Goal: Contribute content: Contribute content

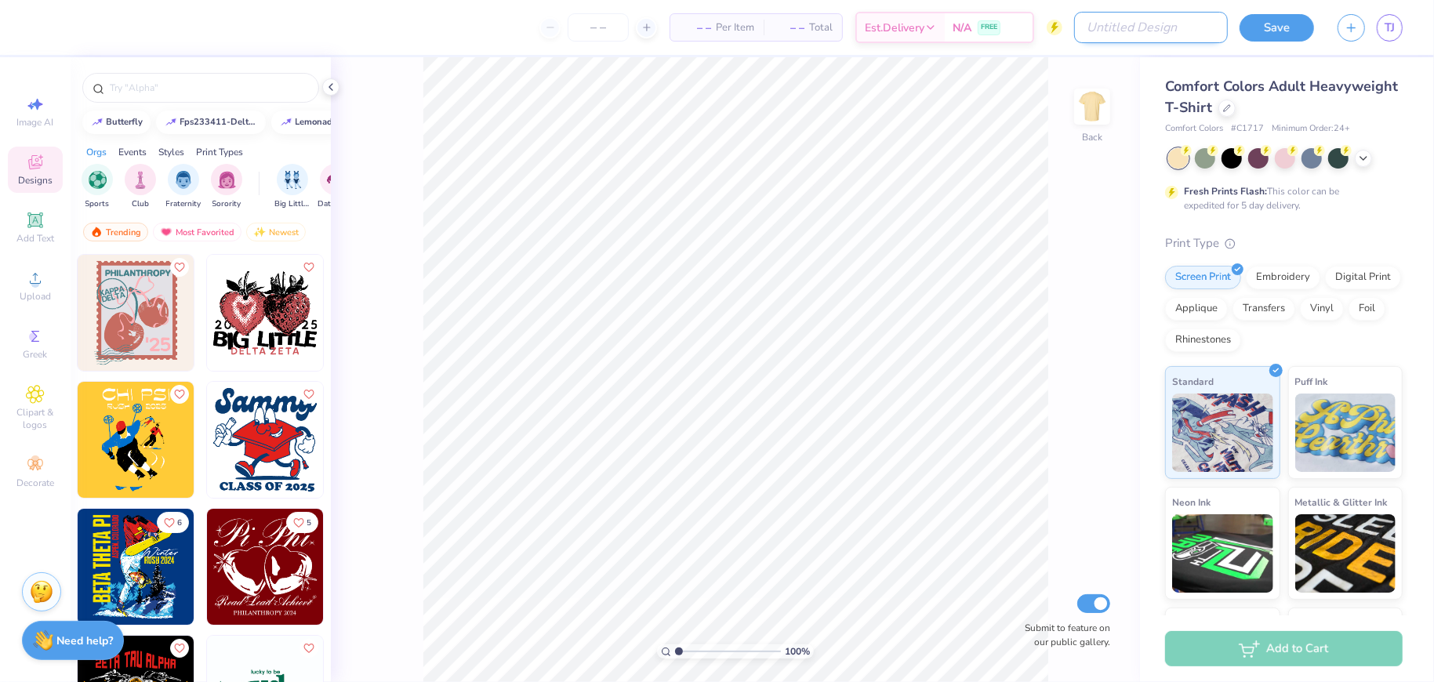
click at [1179, 24] on input "Design Title" at bounding box center [1151, 27] width 154 height 31
type input "test"
click at [1269, 20] on button "Save" at bounding box center [1276, 25] width 74 height 27
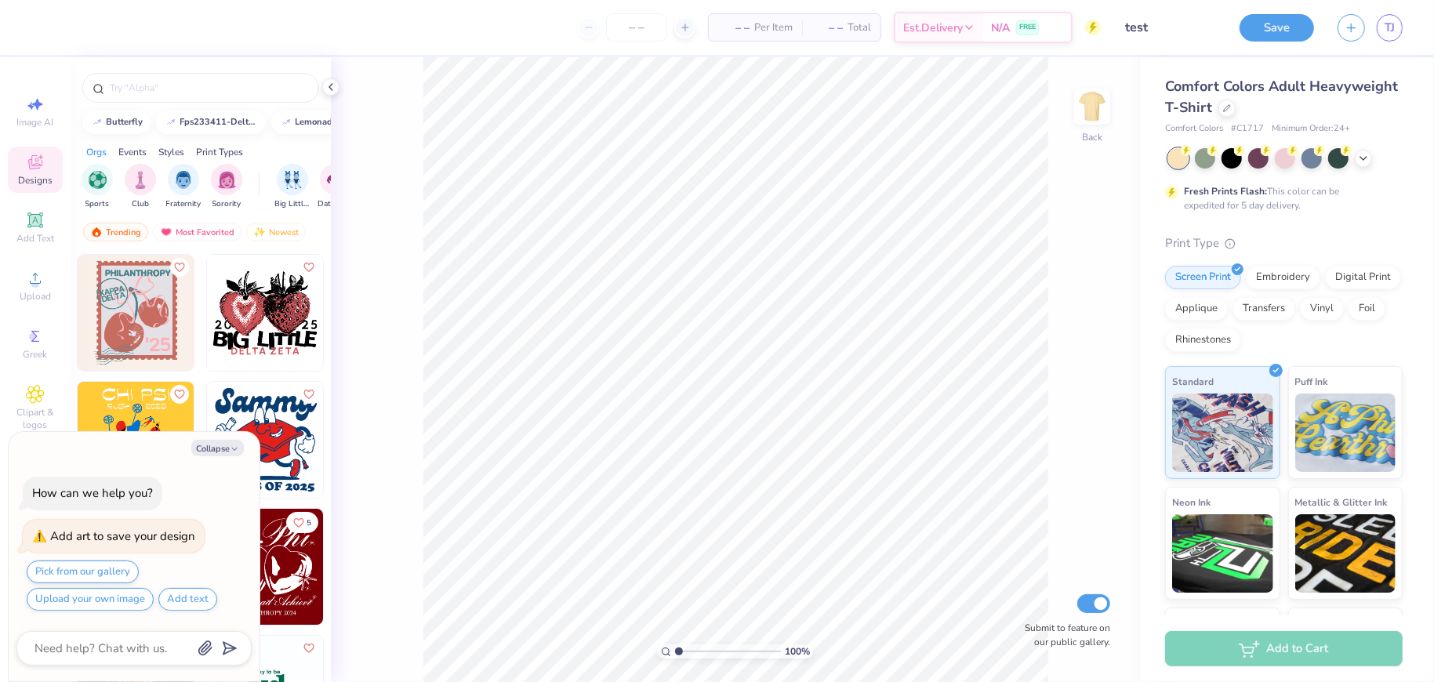
click at [209, 318] on img at bounding box center [265, 313] width 116 height 116
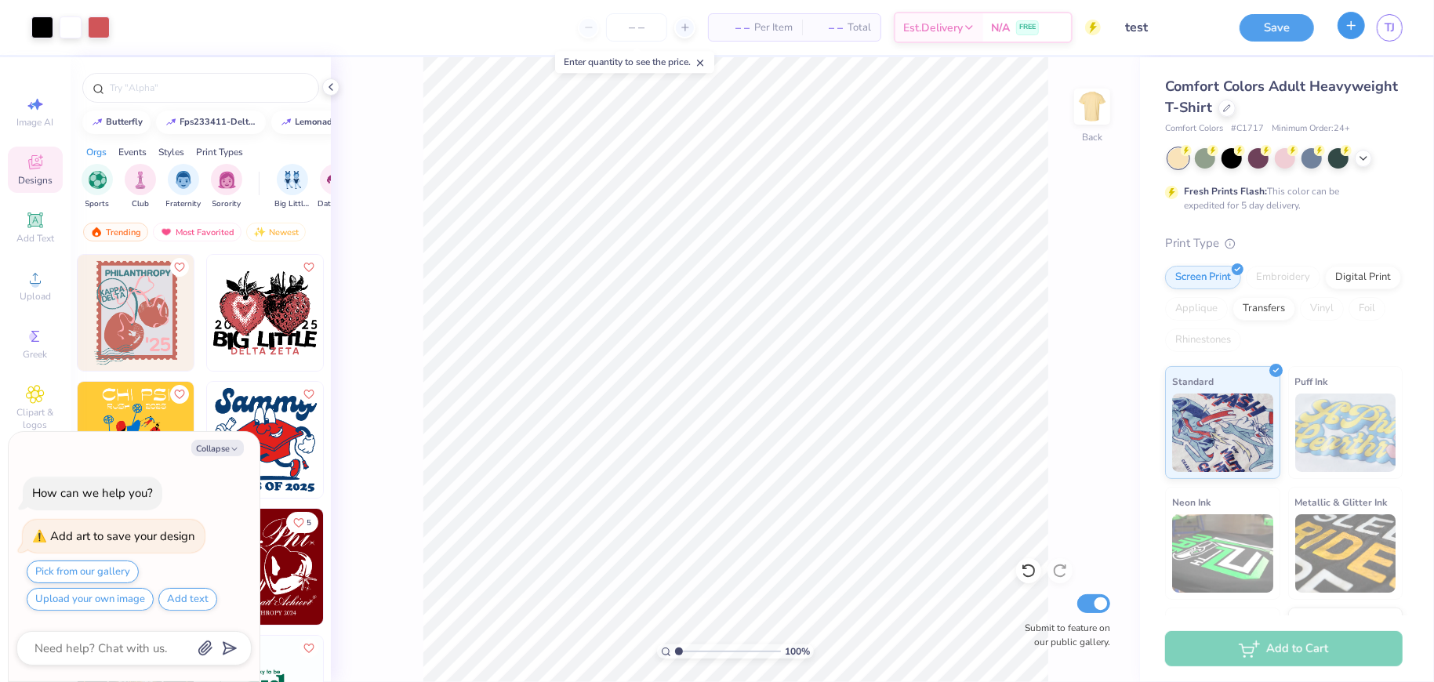
click at [1347, 28] on icon "button" at bounding box center [1350, 25] width 13 height 13
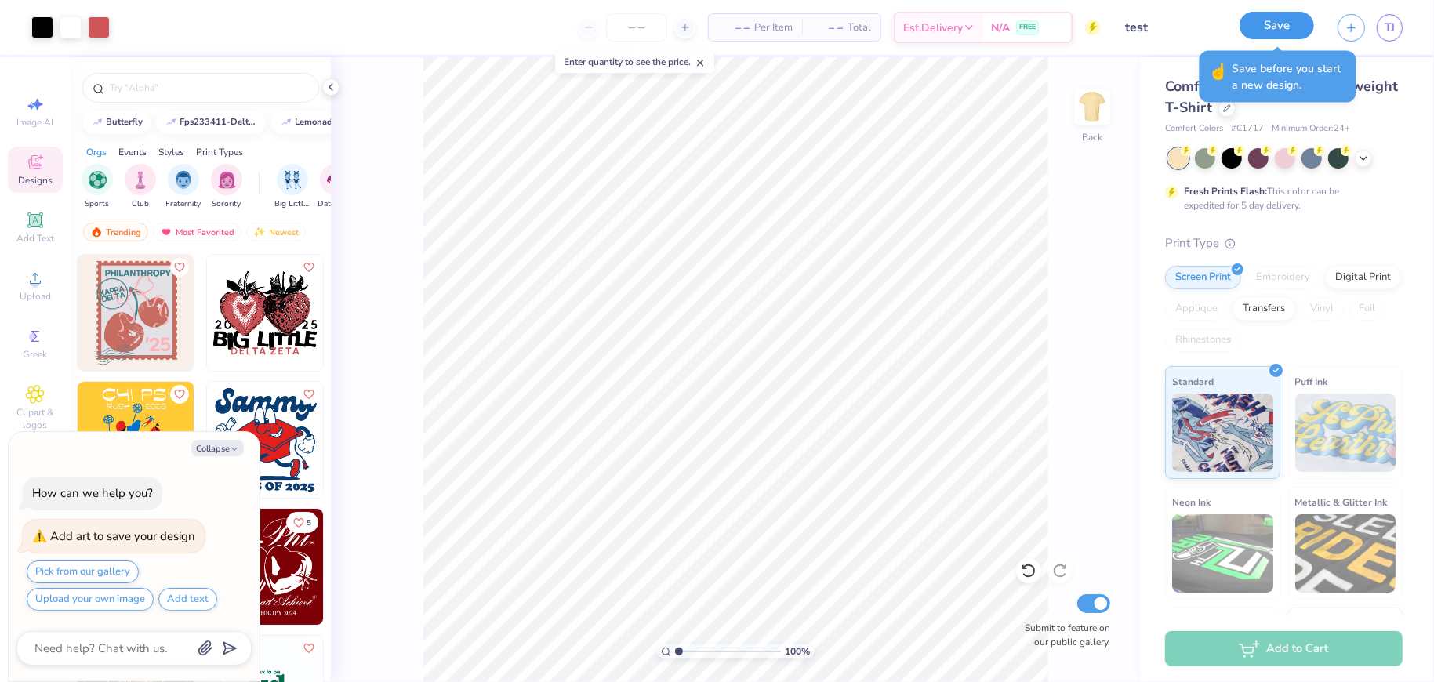
click at [1281, 25] on button "Save" at bounding box center [1276, 25] width 74 height 27
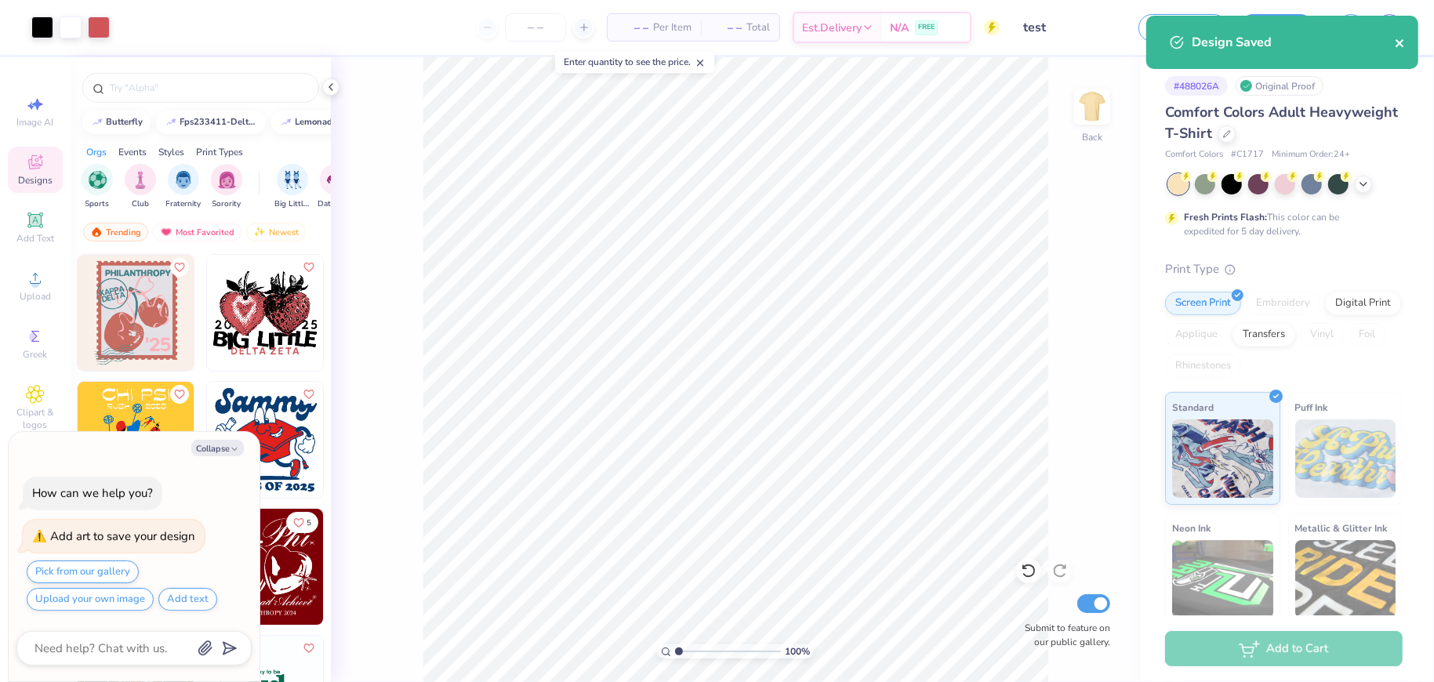
click at [1399, 41] on icon "close" at bounding box center [1400, 43] width 11 height 13
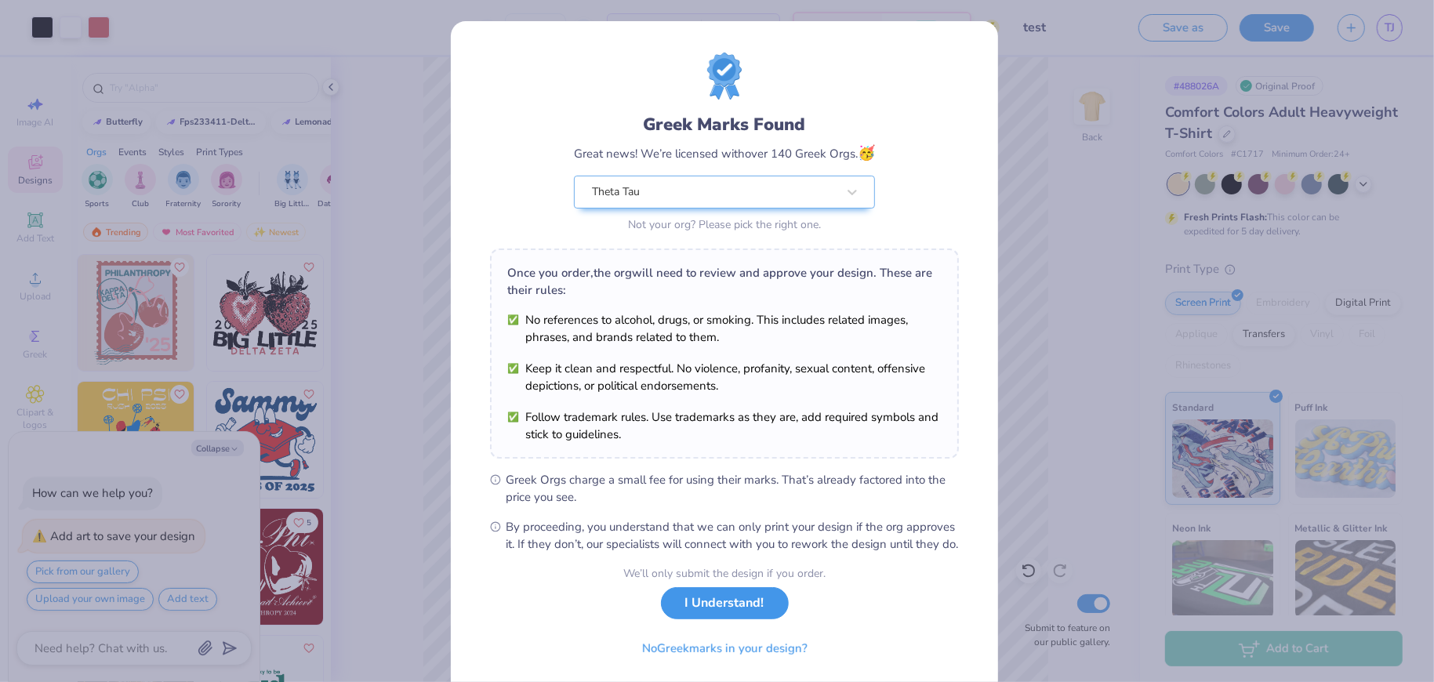
click at [737, 619] on button "I Understand!" at bounding box center [725, 603] width 128 height 32
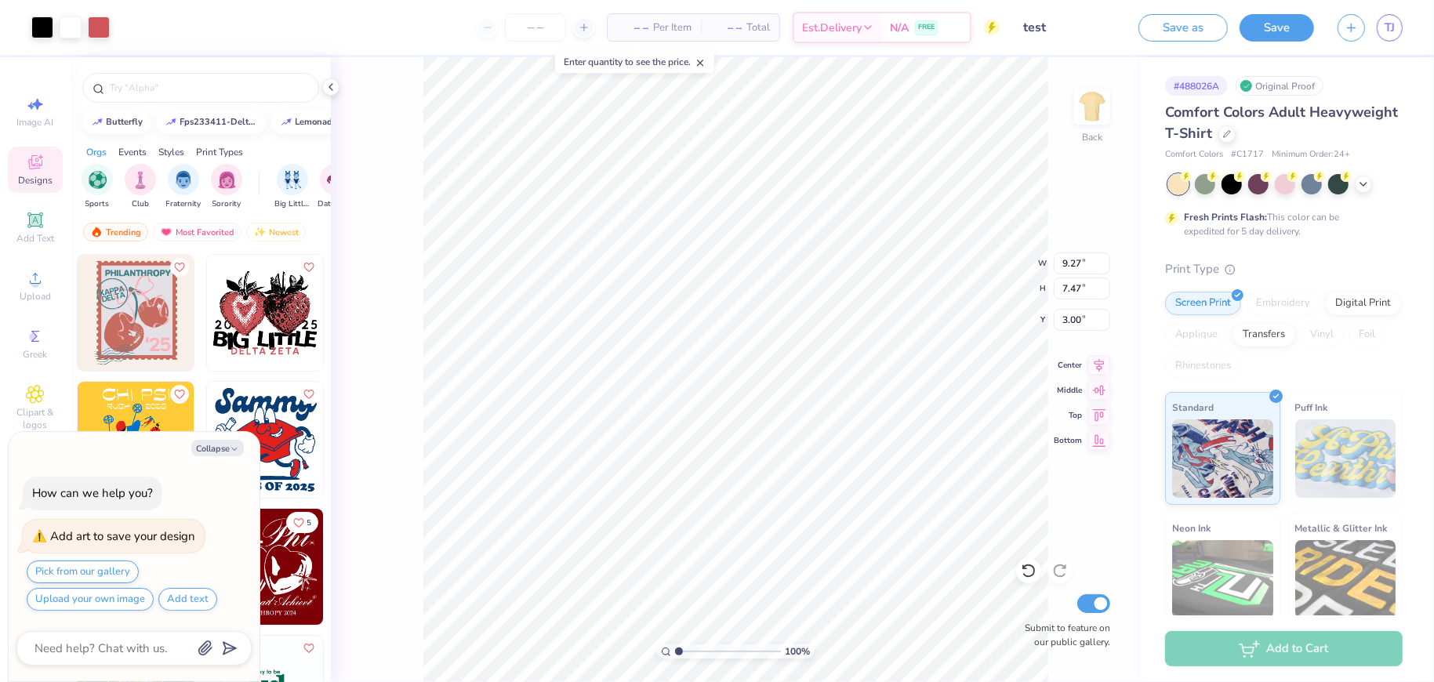
type textarea "x"
